Goal: Navigation & Orientation: Find specific page/section

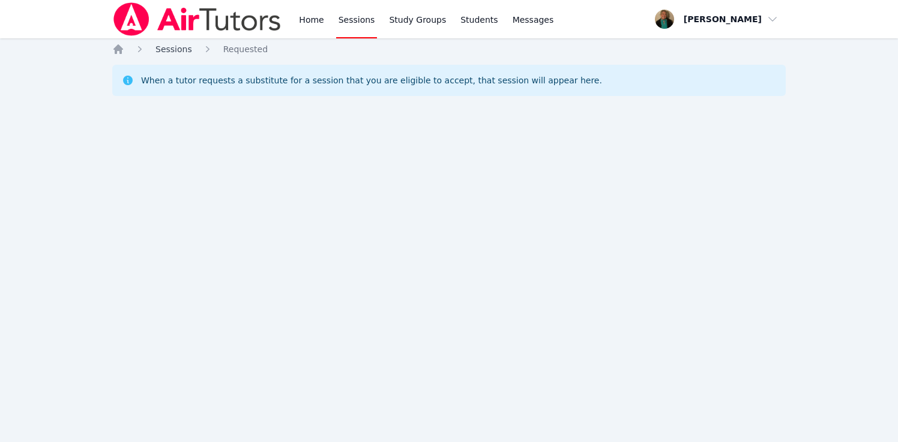
click at [166, 47] on span "Sessions" at bounding box center [173, 49] width 37 height 10
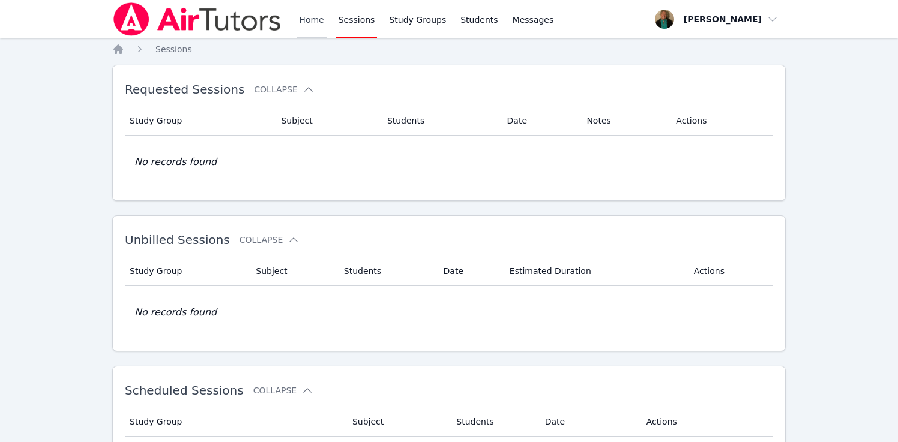
click at [308, 16] on link "Home" at bounding box center [310, 19] width 29 height 38
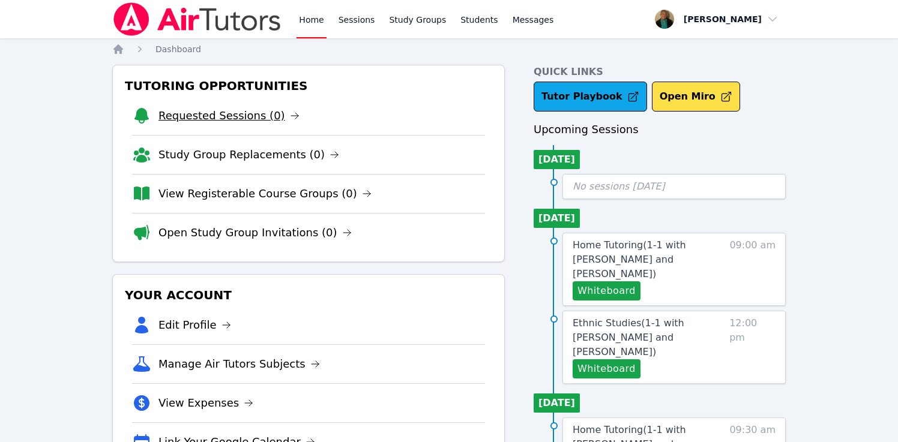
click at [245, 113] on link "Requested Sessions (0)" at bounding box center [228, 115] width 141 height 17
